Goal: Task Accomplishment & Management: Manage account settings

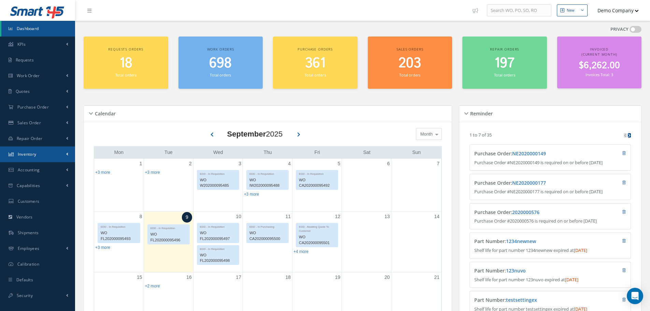
click at [44, 149] on link "Inventory" at bounding box center [37, 154] width 75 height 16
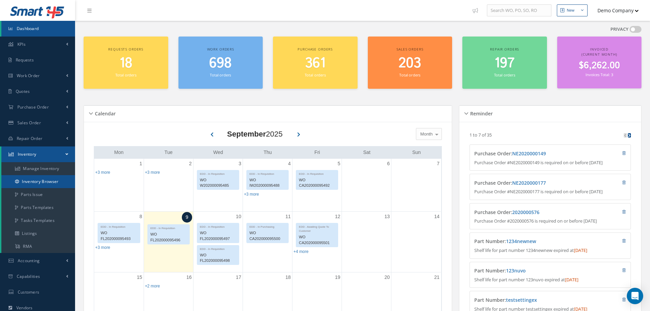
click at [38, 177] on link "Inventory Browser" at bounding box center [38, 181] width 74 height 13
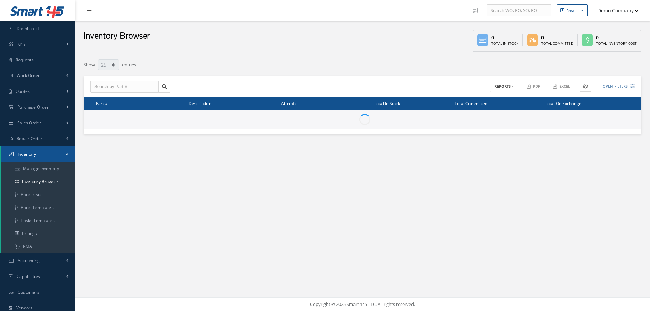
select select "25"
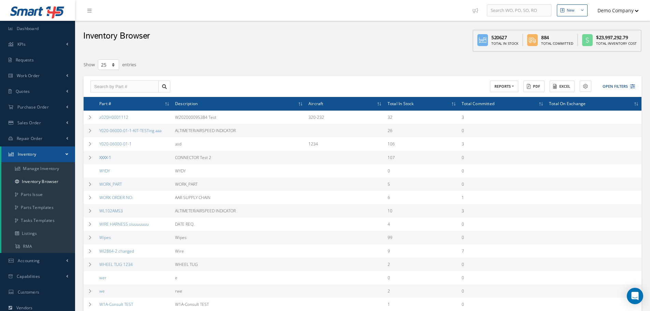
click at [103, 155] on link "XXXX-1" at bounding box center [105, 158] width 12 height 6
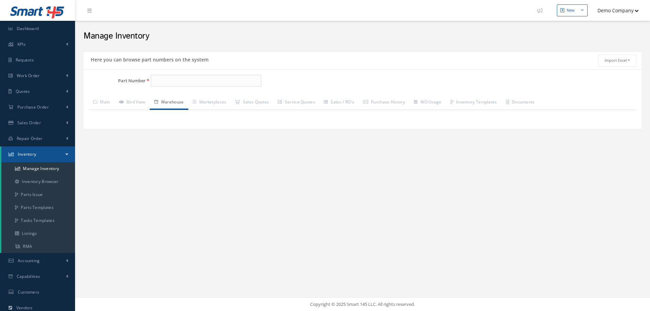
type input "XXXX-1"
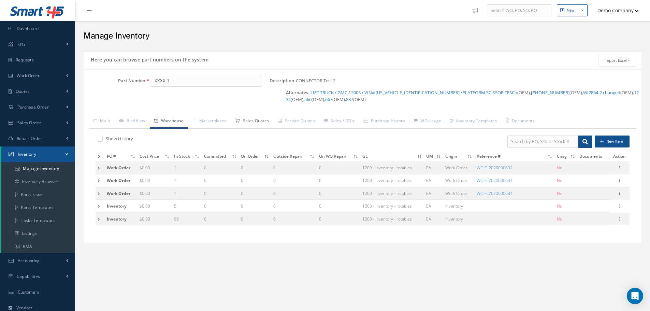
click at [253, 123] on link "Sales Quotes" at bounding box center [252, 121] width 43 height 14
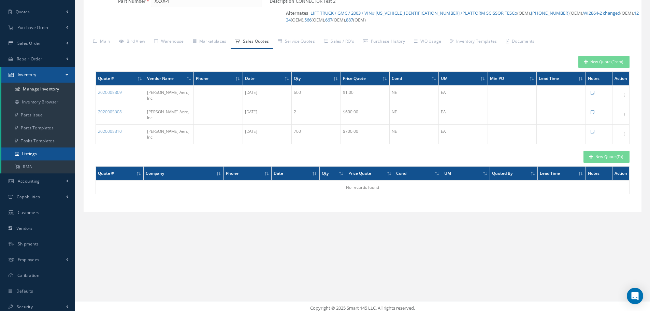
scroll to position [83, 0]
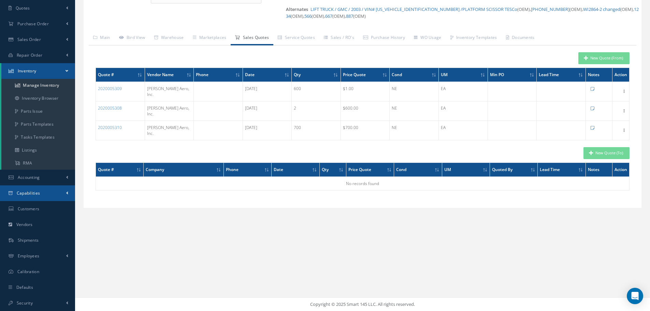
click at [32, 188] on link "Capabilities" at bounding box center [37, 193] width 75 height 16
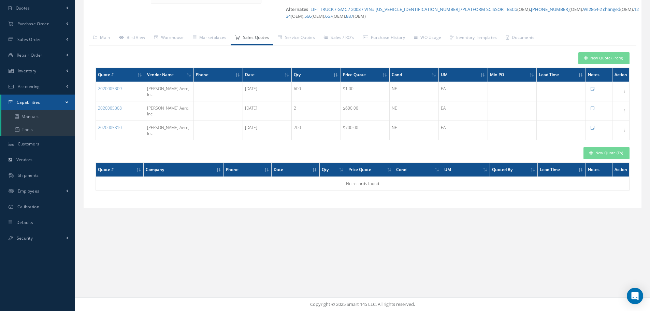
click at [138, 73] on icon at bounding box center [139, 75] width 2 height 4
click at [137, 75] on th "Quote #" at bounding box center [120, 75] width 49 height 14
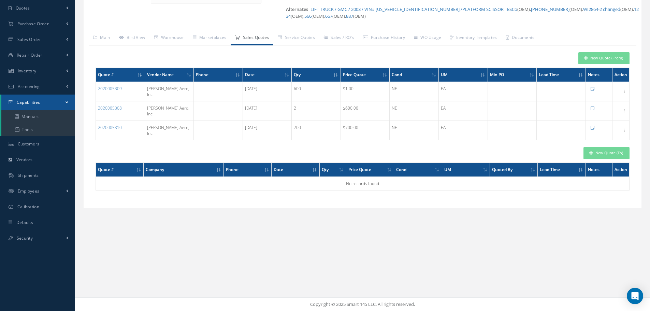
click at [137, 75] on th "Quote #" at bounding box center [120, 75] width 49 height 14
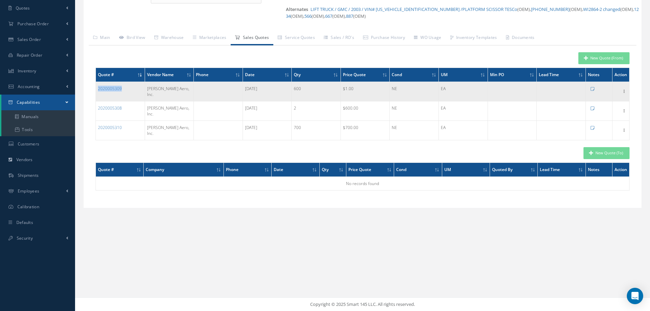
drag, startPoint x: 131, startPoint y: 88, endPoint x: 97, endPoint y: 90, distance: 33.5
click at [97, 90] on td "2020005309" at bounding box center [120, 91] width 49 height 19
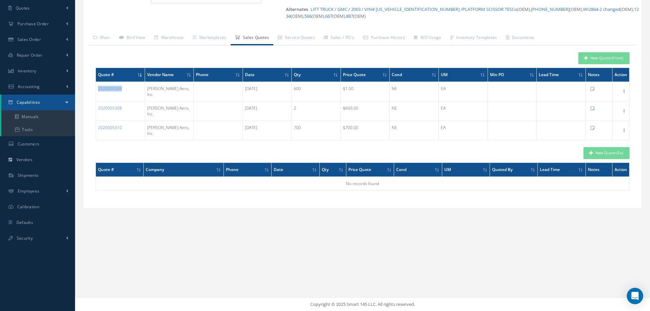
copy link "2020005309"
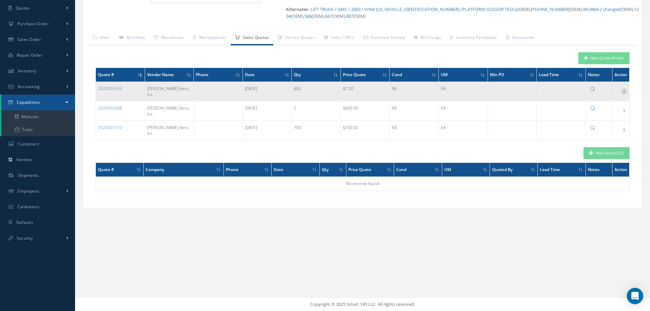
click at [625, 88] on icon at bounding box center [623, 90] width 7 height 5
click at [609, 92] on link "Edit" at bounding box center [593, 95] width 54 height 9
type input "CONNECTOR Test 2"
type input "600"
type input "Lamar Aero, Inc."
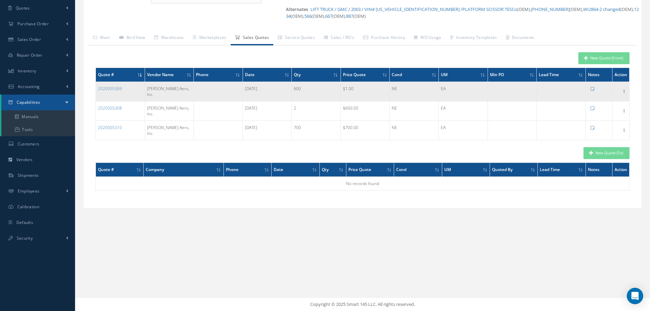
type input "1.0000"
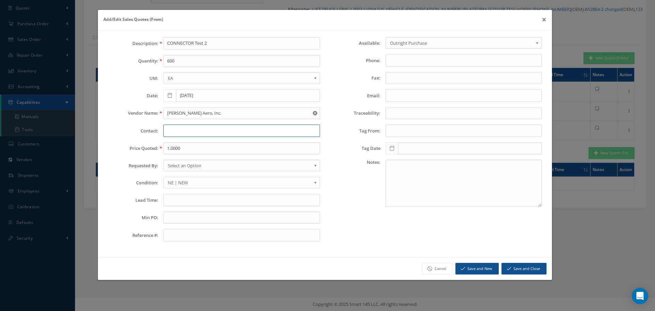
click at [233, 133] on input "text" at bounding box center [241, 131] width 156 height 12
type input "kkkkk"
click at [475, 266] on button "Save and New" at bounding box center [476, 269] width 43 height 12
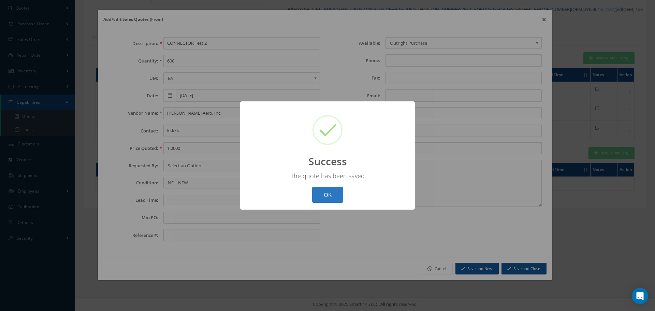
click at [326, 195] on button "OK" at bounding box center [327, 195] width 31 height 16
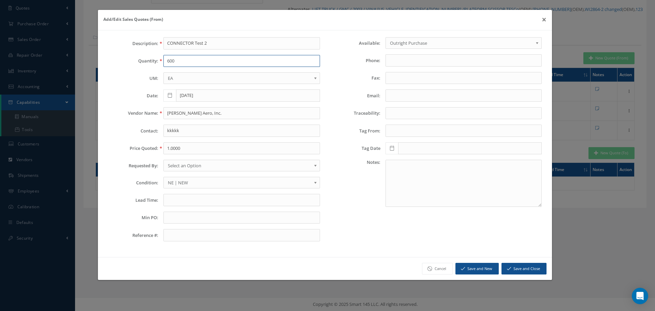
click at [177, 57] on input "600" at bounding box center [241, 61] width 156 height 12
type input "896"
click at [178, 115] on input "Lamar Aero, Inc." at bounding box center [241, 113] width 156 height 12
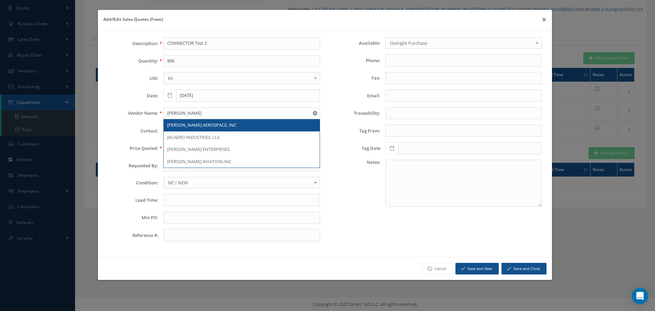
click at [190, 125] on span "JACKSON AEROSPACE, INC" at bounding box center [201, 125] width 69 height 6
type input "JACKSON AEROSPACE, INC"
type input "5255852"
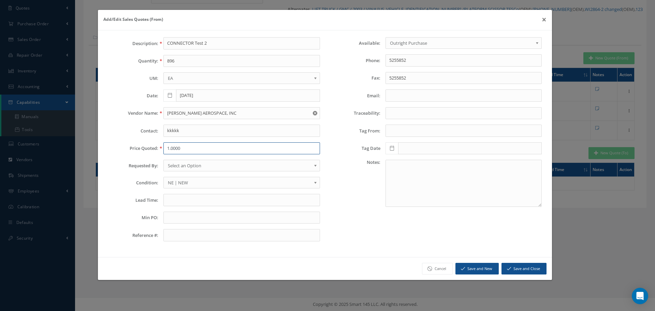
click at [185, 150] on input "1.0000" at bounding box center [241, 148] width 156 height 12
type input "90000"
click at [515, 268] on button "Save and Close" at bounding box center [523, 269] width 45 height 12
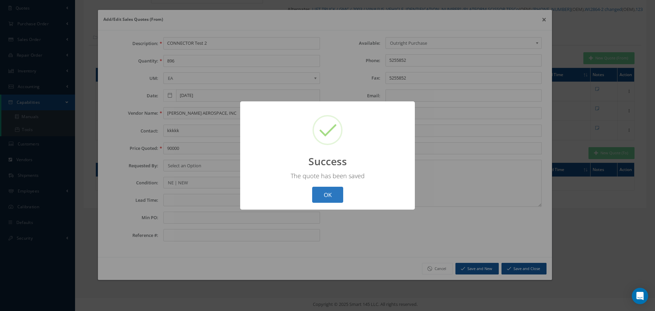
click at [335, 189] on button "OK" at bounding box center [327, 195] width 31 height 16
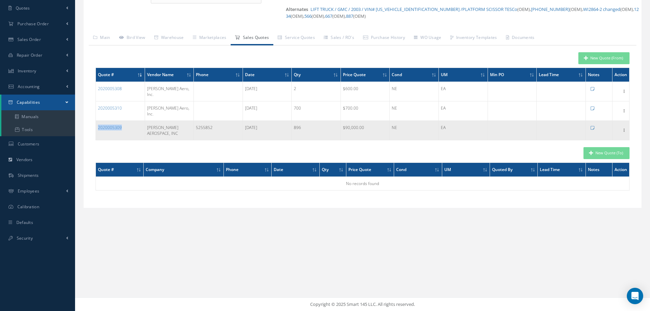
drag, startPoint x: 131, startPoint y: 119, endPoint x: 96, endPoint y: 122, distance: 34.9
click at [96, 122] on td "2020005309" at bounding box center [120, 130] width 49 height 19
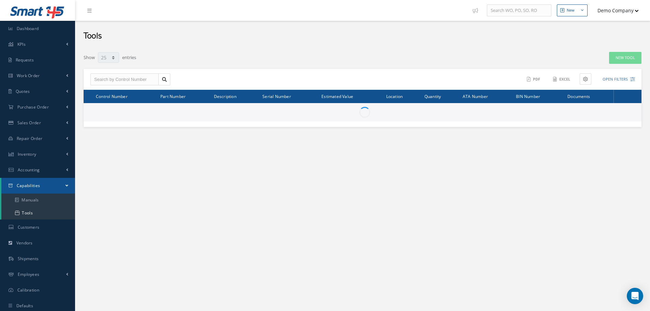
select select "25"
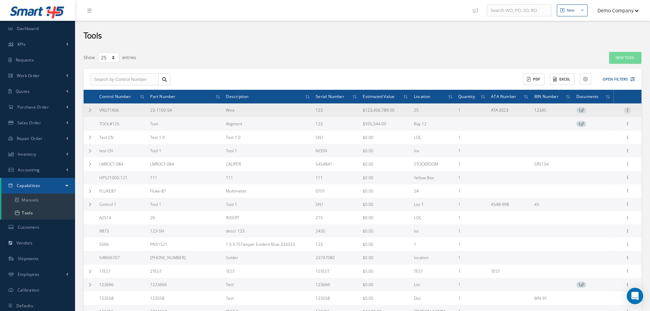
click at [628, 110] on icon at bounding box center [627, 109] width 7 height 5
click at [605, 122] on link "Edit" at bounding box center [596, 123] width 54 height 9
type input "VRGT1456"
type input "123"
type input "23-1100-5A"
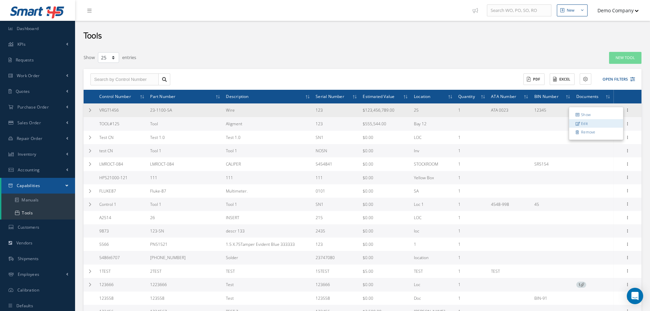
type input "Wire"
type input "123456789"
type input "ATA 0023"
type input "25"
type input "12345"
